Goal: Use online tool/utility: Utilize a website feature to perform a specific function

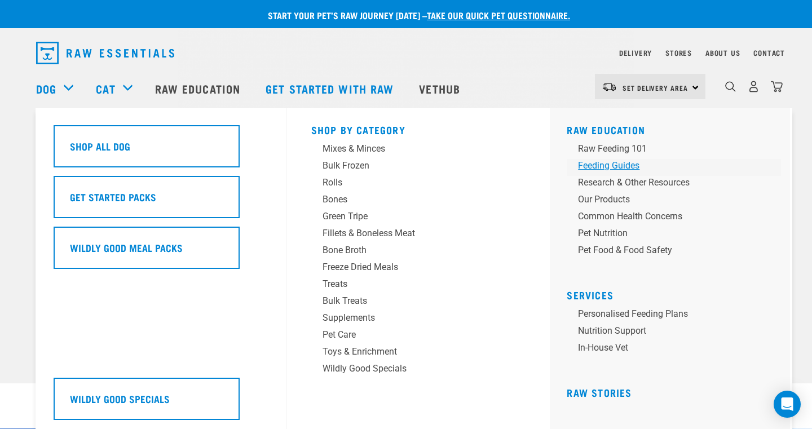
click at [596, 165] on div "Feeding Guides" at bounding box center [666, 166] width 176 height 14
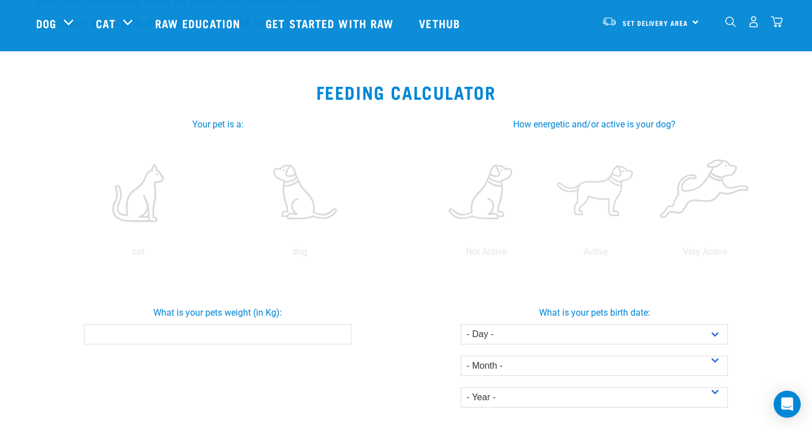
scroll to position [140, 0]
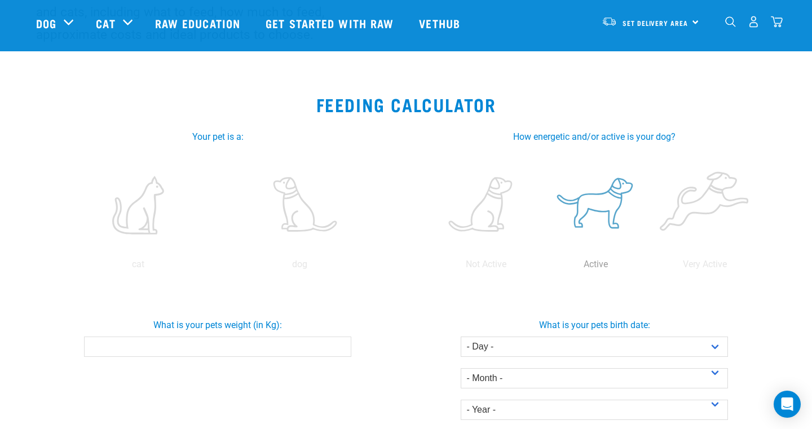
click at [598, 203] on label at bounding box center [595, 205] width 105 height 96
click at [541, 267] on input "radio" at bounding box center [541, 267] width 0 height 0
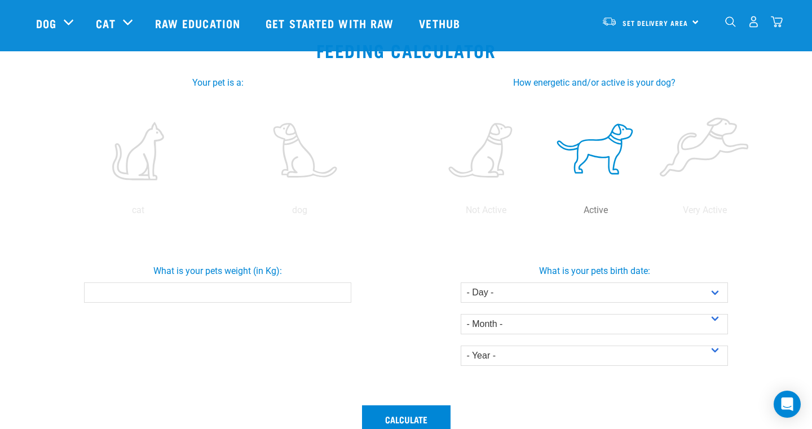
scroll to position [193, 0]
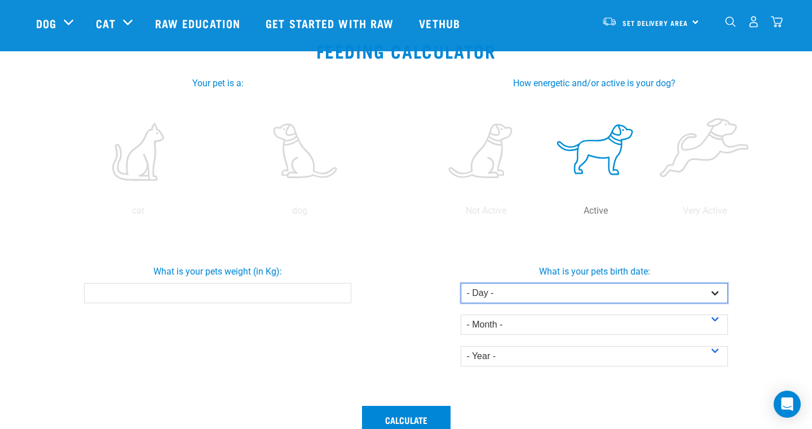
select select "15"
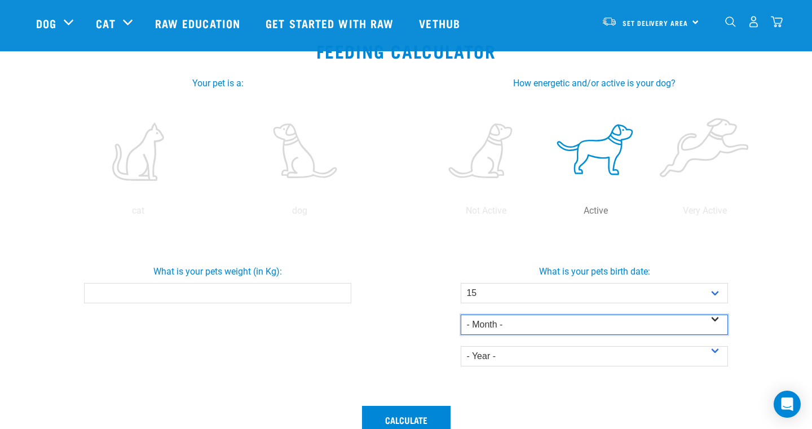
select select "February"
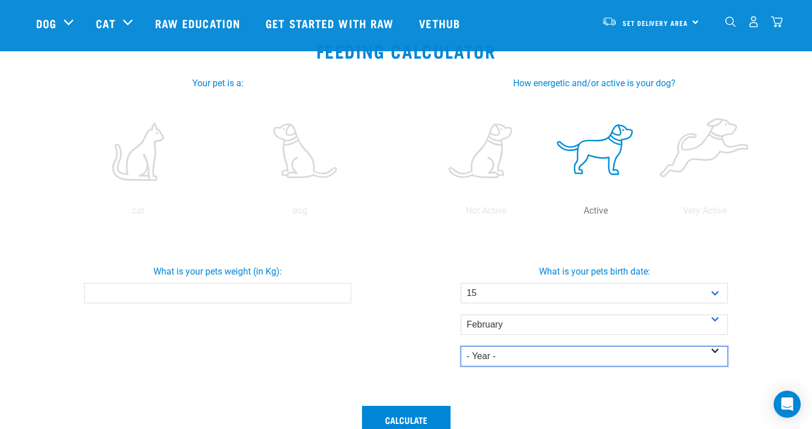
select select "2025"
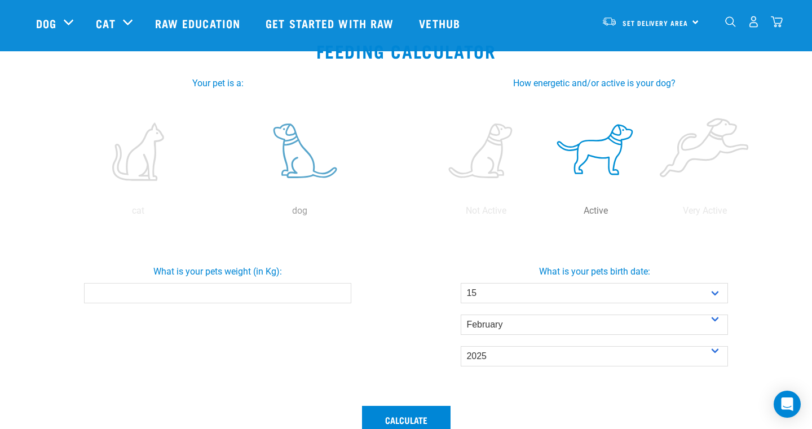
click at [290, 157] on label at bounding box center [299, 152] width 157 height 96
click at [219, 214] on input "radio" at bounding box center [219, 214] width 0 height 0
click at [338, 297] on input "-0.1" at bounding box center [217, 293] width 267 height 20
click at [338, 295] on input "-0.2" at bounding box center [217, 293] width 267 height 20
click at [338, 295] on input "-0.3" at bounding box center [217, 293] width 267 height 20
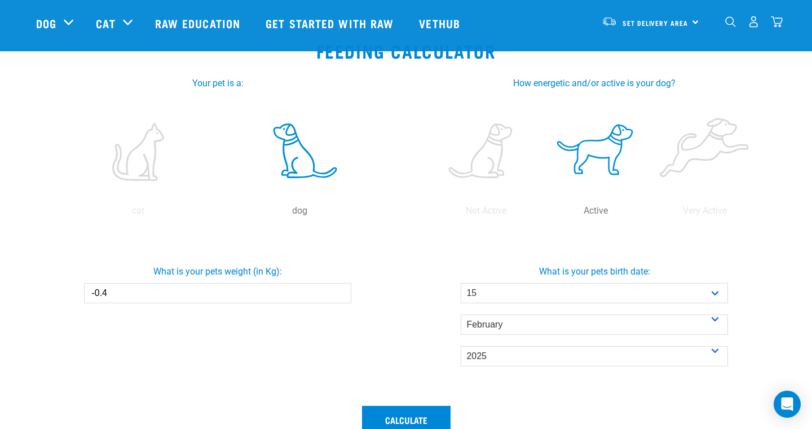
click at [338, 295] on input "-0.4" at bounding box center [217, 293] width 267 height 20
click at [338, 295] on input "-0.5" at bounding box center [217, 293] width 267 height 20
click at [338, 295] on input "-0.6" at bounding box center [217, 293] width 267 height 20
click at [338, 295] on input "-0.7" at bounding box center [217, 293] width 267 height 20
click at [338, 295] on input "-0.8" at bounding box center [217, 293] width 267 height 20
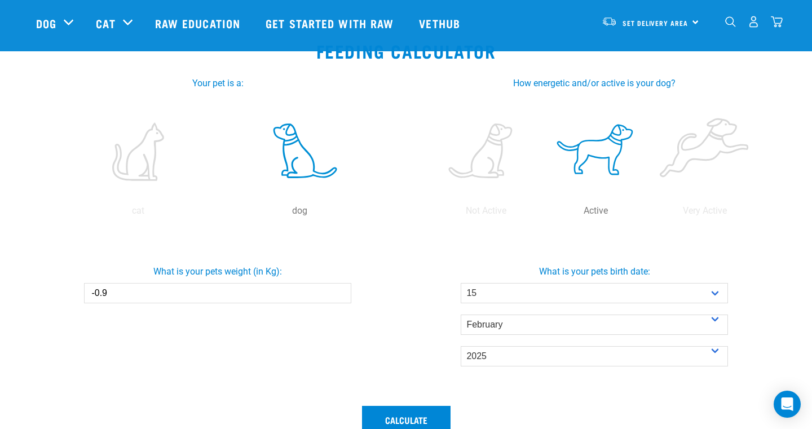
click at [338, 295] on input "-0.9" at bounding box center [217, 293] width 267 height 20
click at [338, 295] on input "-1" at bounding box center [217, 293] width 267 height 20
click at [338, 295] on input "-1.1" at bounding box center [217, 293] width 267 height 20
click at [338, 295] on input "-1.2" at bounding box center [217, 293] width 267 height 20
click at [338, 295] on input "-1.3" at bounding box center [217, 293] width 267 height 20
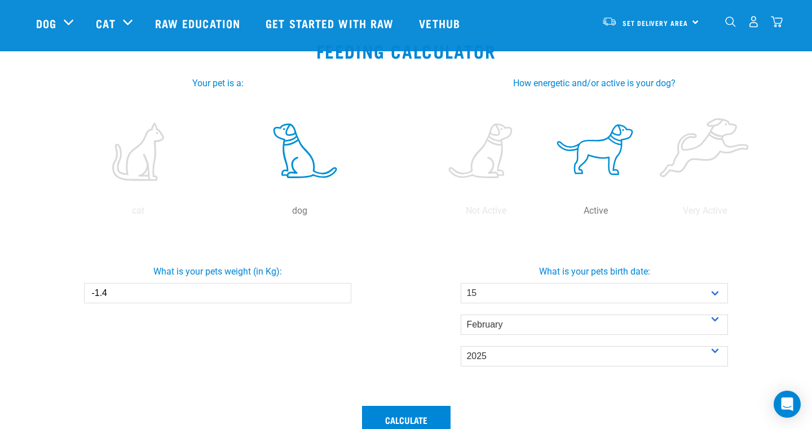
click at [338, 295] on input "-1.4" at bounding box center [217, 293] width 267 height 20
click at [338, 295] on input "-1.5" at bounding box center [217, 293] width 267 height 20
click at [338, 295] on input "-1.6" at bounding box center [217, 293] width 267 height 20
click at [338, 295] on input "-1.7" at bounding box center [217, 293] width 267 height 20
click at [338, 295] on input "-1.8" at bounding box center [217, 293] width 267 height 20
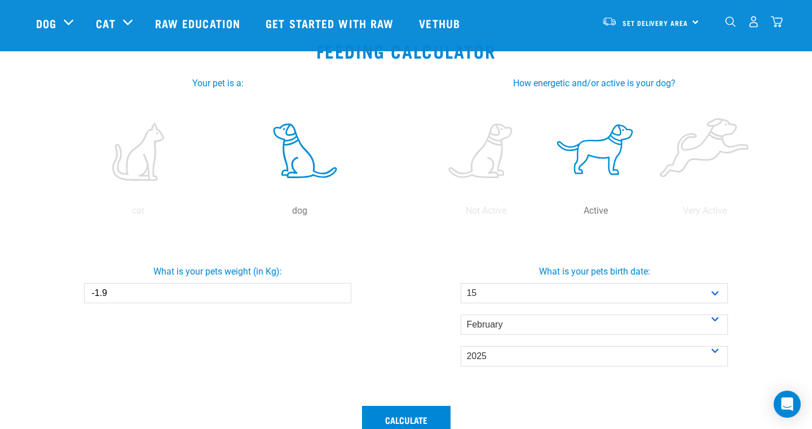
click at [338, 295] on input "-1.9" at bounding box center [217, 293] width 267 height 20
click at [338, 295] on input "-2" at bounding box center [217, 293] width 267 height 20
click at [338, 295] on input "-2.1" at bounding box center [217, 293] width 267 height 20
click at [338, 295] on input "-2.2" at bounding box center [217, 293] width 267 height 20
click at [338, 295] on input "-2.3" at bounding box center [217, 293] width 267 height 20
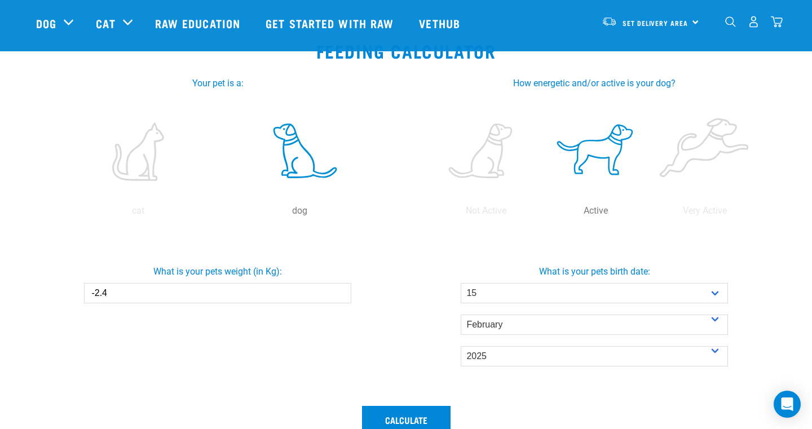
click at [338, 295] on input "-2.4" at bounding box center [217, 293] width 267 height 20
click at [338, 295] on input "-2.5" at bounding box center [217, 293] width 267 height 20
click at [338, 295] on input "-2.6" at bounding box center [217, 293] width 267 height 20
click at [338, 295] on input "-2.7" at bounding box center [217, 293] width 267 height 20
click at [338, 295] on input "-2.8" at bounding box center [217, 293] width 267 height 20
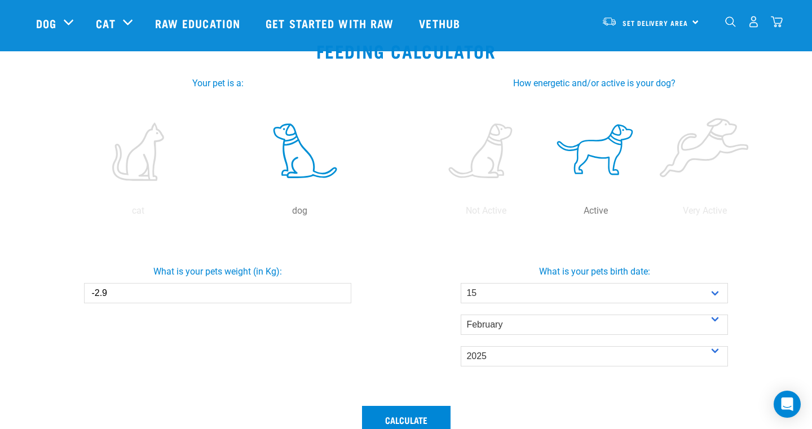
click at [338, 295] on input "-2.9" at bounding box center [217, 293] width 267 height 20
click at [338, 295] on input "-3" at bounding box center [217, 293] width 267 height 20
click at [338, 295] on input "-3.1" at bounding box center [217, 293] width 267 height 20
click at [338, 295] on input "-3.2" at bounding box center [217, 293] width 267 height 20
click at [338, 295] on input "-3.3" at bounding box center [217, 293] width 267 height 20
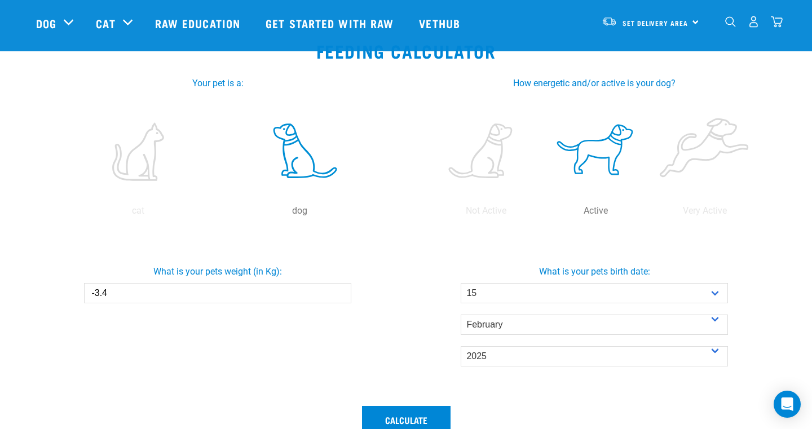
click at [338, 295] on input "-3.4" at bounding box center [217, 293] width 267 height 20
click at [338, 295] on input "-3.5" at bounding box center [217, 293] width 267 height 20
click at [338, 295] on input "-3.6" at bounding box center [217, 293] width 267 height 20
click at [338, 295] on input "-3.7" at bounding box center [217, 293] width 267 height 20
click at [338, 295] on input "-3.8" at bounding box center [217, 293] width 267 height 20
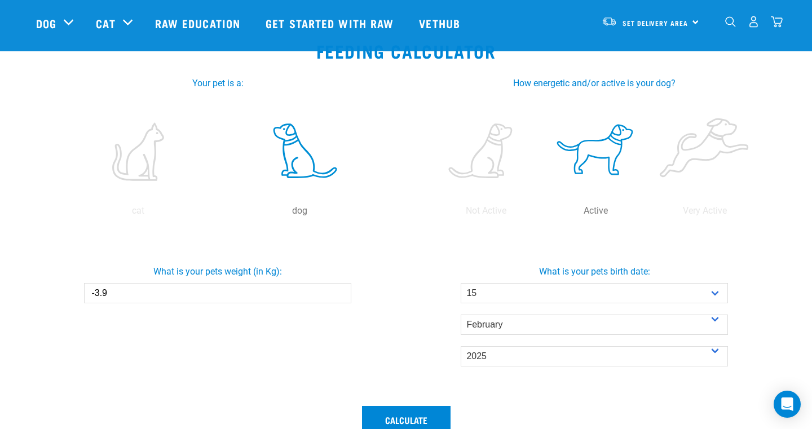
click at [338, 295] on input "-3.9" at bounding box center [217, 293] width 267 height 20
click at [338, 295] on input "-4" at bounding box center [217, 293] width 267 height 20
click at [338, 295] on input "-11.6" at bounding box center [217, 293] width 267 height 20
click at [339, 291] on input "1.4" at bounding box center [217, 293] width 267 height 20
click at [339, 291] on input "4" at bounding box center [217, 293] width 267 height 20
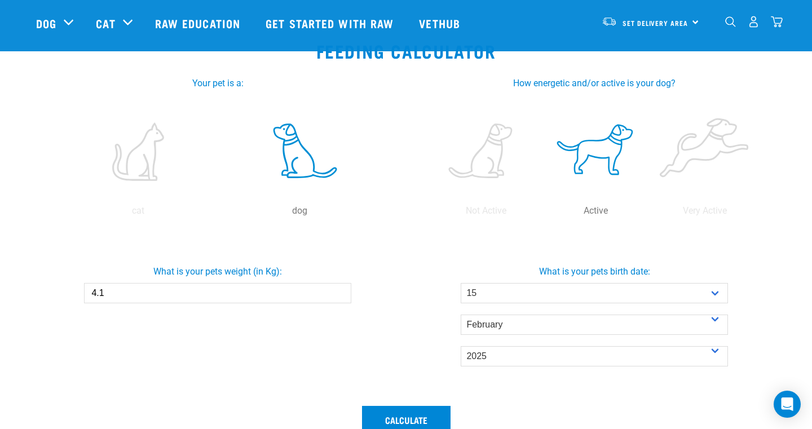
click at [339, 291] on input "4.1" at bounding box center [217, 293] width 267 height 20
click at [689, 148] on label at bounding box center [704, 152] width 105 height 96
click at [650, 214] on input "radio" at bounding box center [650, 214] width 0 height 0
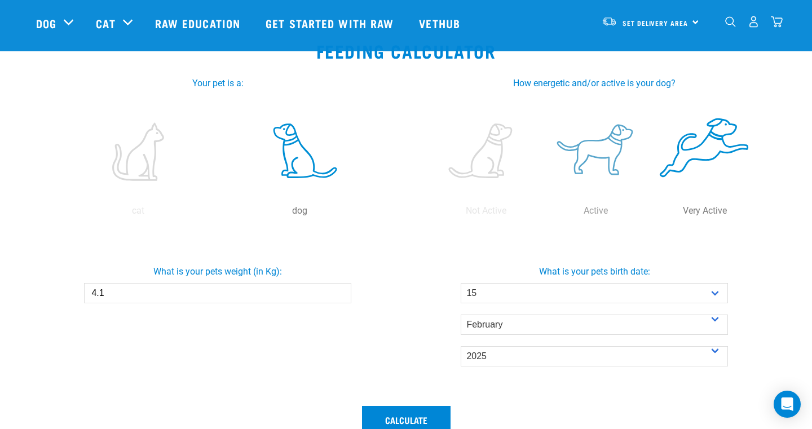
click at [608, 147] on label at bounding box center [595, 152] width 105 height 96
click at [541, 214] on input "radio" at bounding box center [541, 214] width 0 height 0
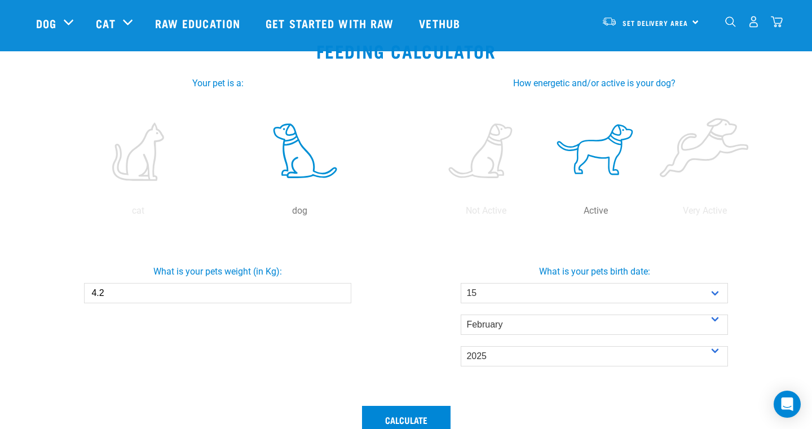
click at [340, 290] on input "4.2" at bounding box center [217, 293] width 267 height 20
click at [339, 290] on input "5.7" at bounding box center [217, 293] width 267 height 20
click at [339, 290] on input "6.7" at bounding box center [217, 293] width 267 height 20
type input "6.6"
click at [338, 295] on input "6.6" at bounding box center [217, 293] width 267 height 20
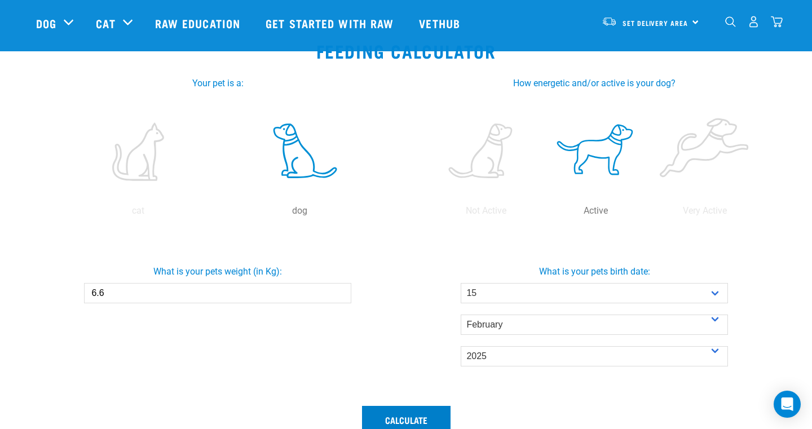
click at [390, 414] on button "Calculate" at bounding box center [406, 419] width 89 height 27
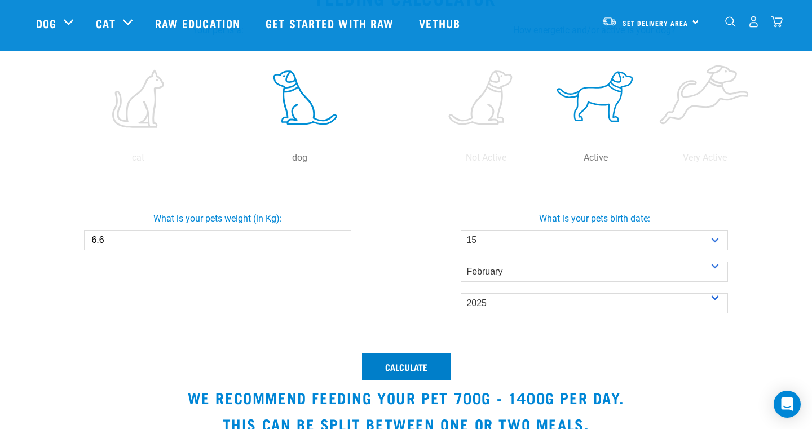
scroll to position [264, 0]
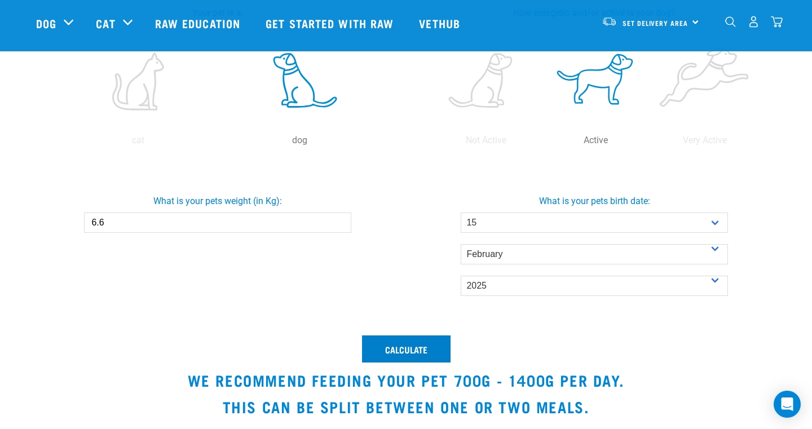
click at [393, 344] on button "Calculate" at bounding box center [406, 348] width 89 height 27
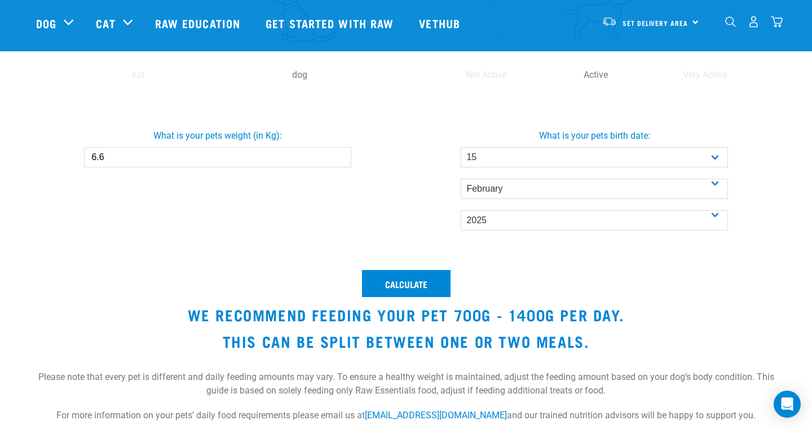
scroll to position [331, 0]
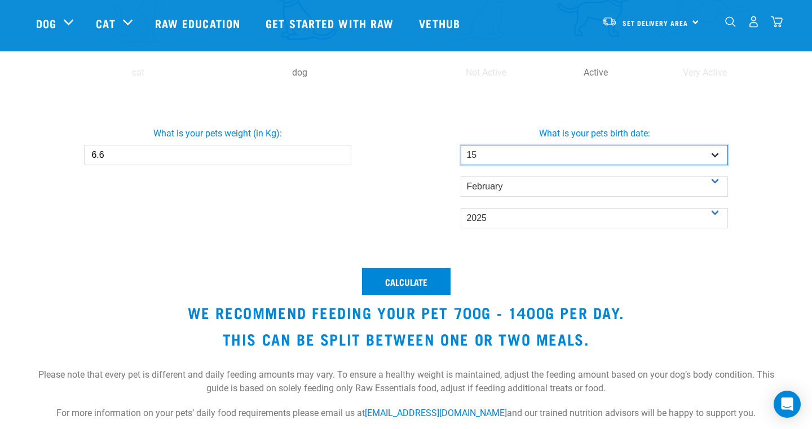
select select "17"
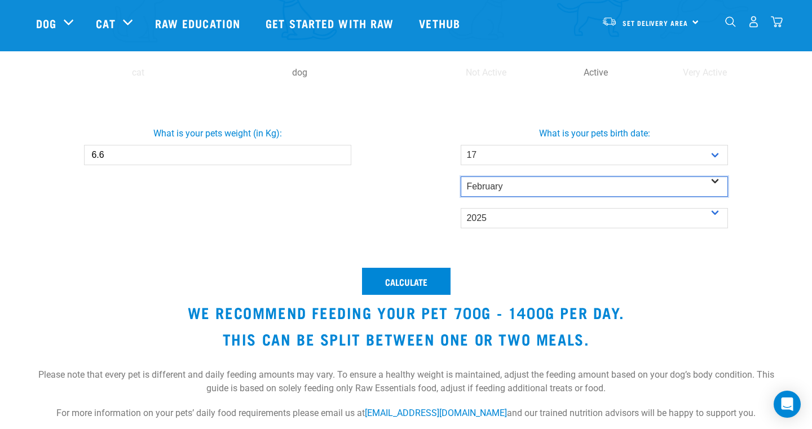
select select "July"
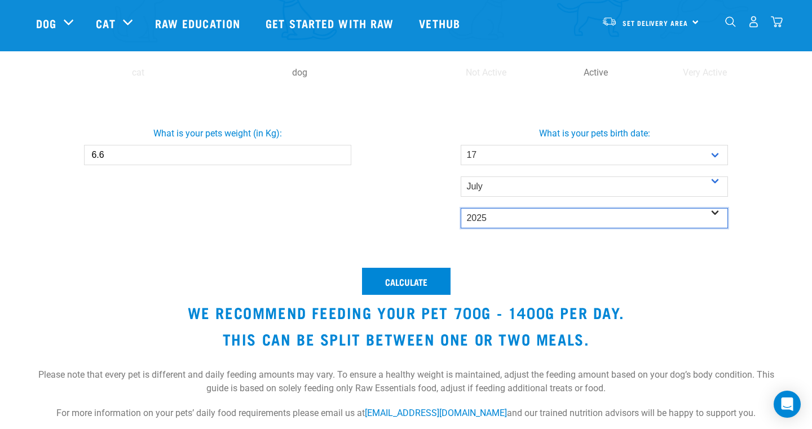
select select "2020"
click at [337, 153] on input "6.7" at bounding box center [217, 155] width 267 height 20
click at [338, 153] on input "6.8" at bounding box center [217, 155] width 267 height 20
click at [338, 153] on input "6.9" at bounding box center [217, 155] width 267 height 20
click at [338, 153] on input "7" at bounding box center [217, 155] width 267 height 20
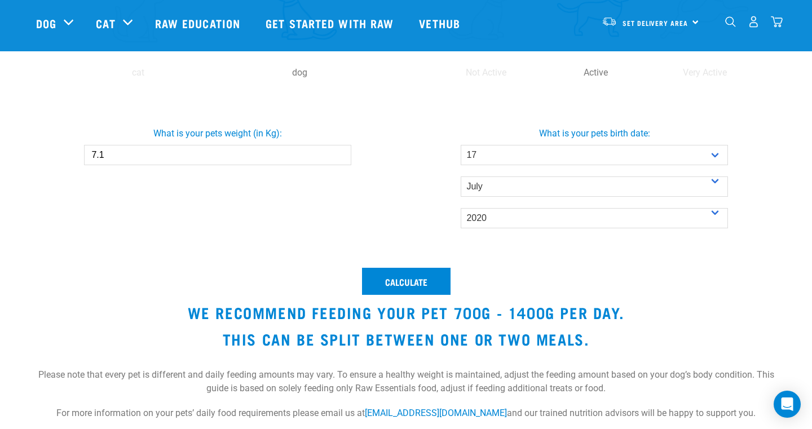
click at [338, 153] on input "7.1" at bounding box center [217, 155] width 267 height 20
click at [338, 153] on input "7.2" at bounding box center [217, 155] width 267 height 20
click at [338, 153] on input "7.3" at bounding box center [217, 155] width 267 height 20
click at [338, 153] on input "7.4" at bounding box center [217, 155] width 267 height 20
click at [338, 153] on input "7.5" at bounding box center [217, 155] width 267 height 20
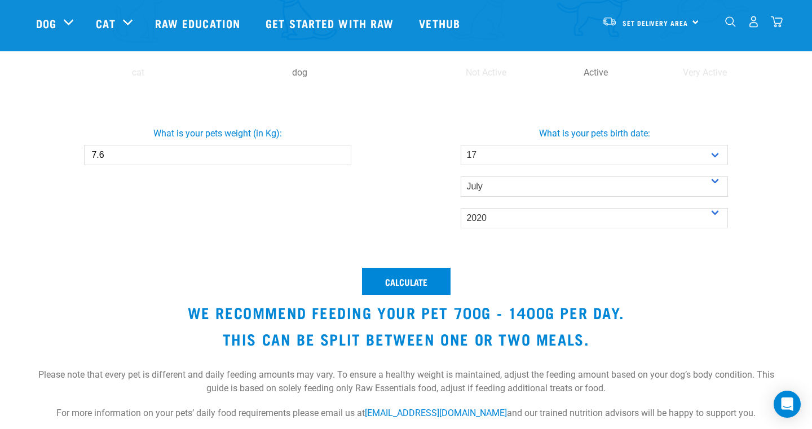
click at [338, 153] on input "7.6" at bounding box center [217, 155] width 267 height 20
click at [338, 153] on input "7.7" at bounding box center [217, 155] width 267 height 20
click at [338, 153] on input "7.8" at bounding box center [217, 155] width 267 height 20
click at [338, 153] on input "7.9" at bounding box center [217, 155] width 267 height 20
click at [338, 153] on input "8" at bounding box center [217, 155] width 267 height 20
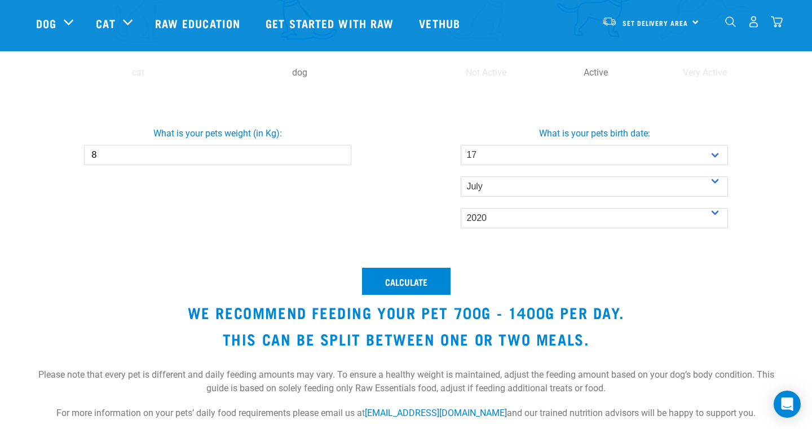
type input "8.1"
click at [338, 153] on input "8.1" at bounding box center [217, 155] width 267 height 20
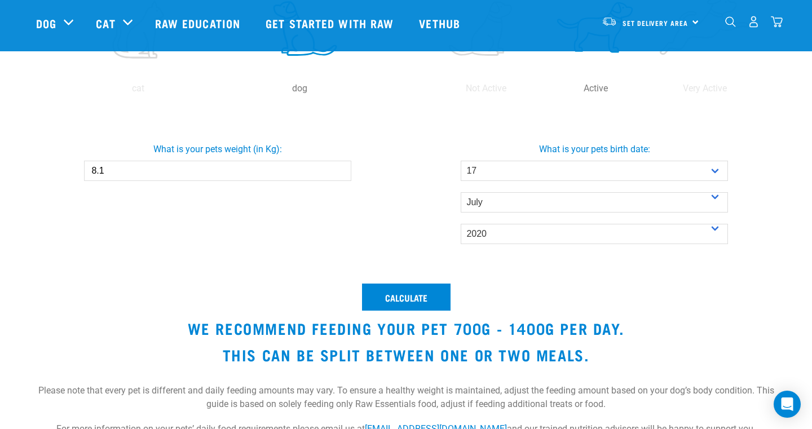
scroll to position [374, 0]
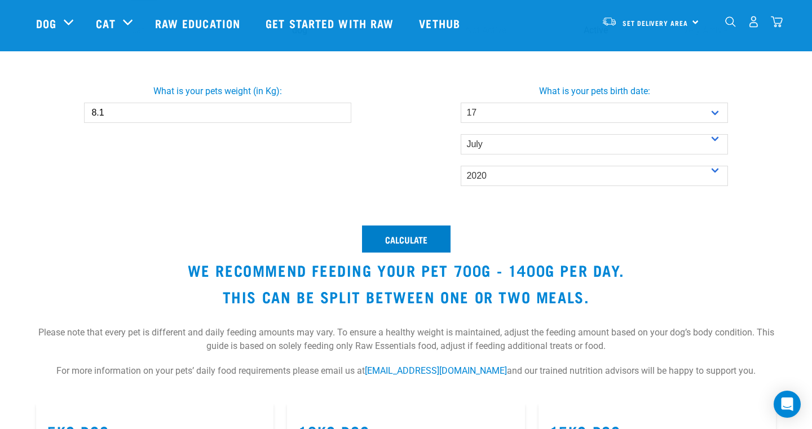
click at [390, 234] on button "Calculate" at bounding box center [406, 238] width 89 height 27
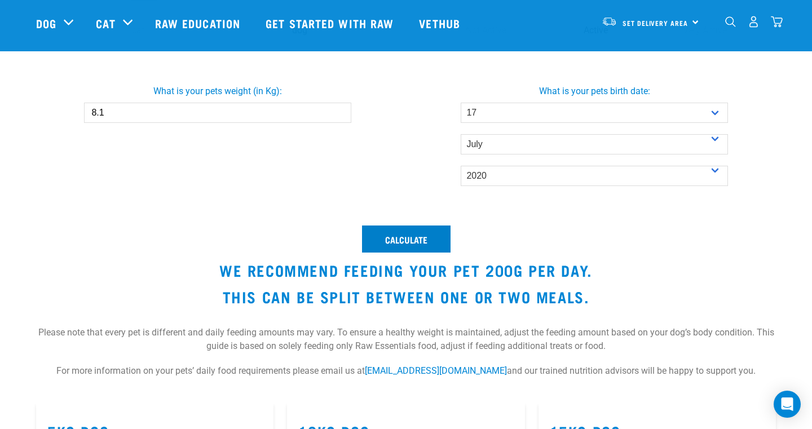
click at [385, 234] on button "Calculate" at bounding box center [406, 238] width 89 height 27
